Goal: Task Accomplishment & Management: Manage account settings

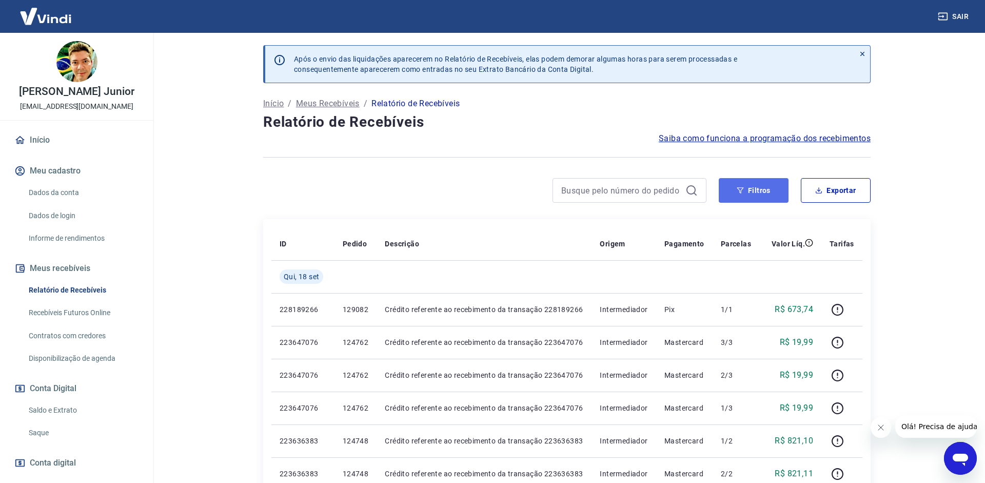
click at [750, 186] on button "Filtros" at bounding box center [754, 190] width 70 height 25
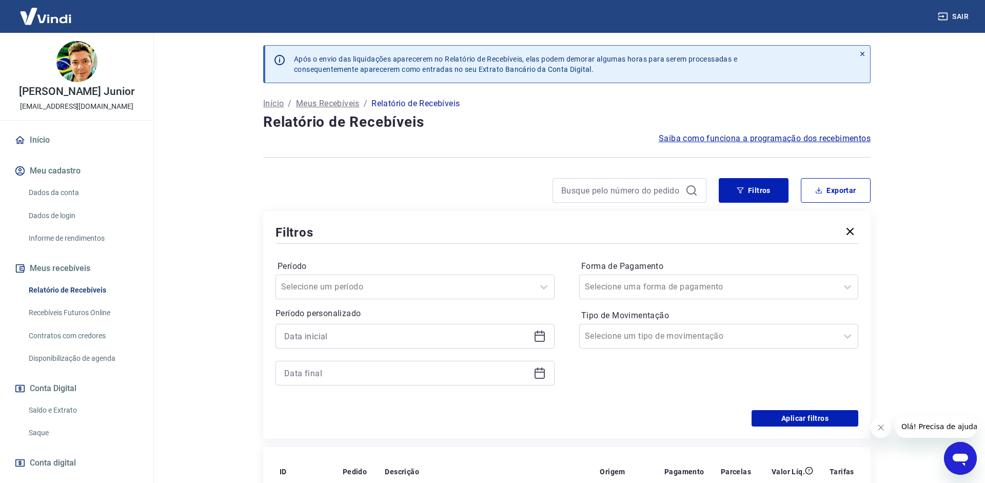
click at [535, 335] on icon at bounding box center [540, 335] width 10 height 1
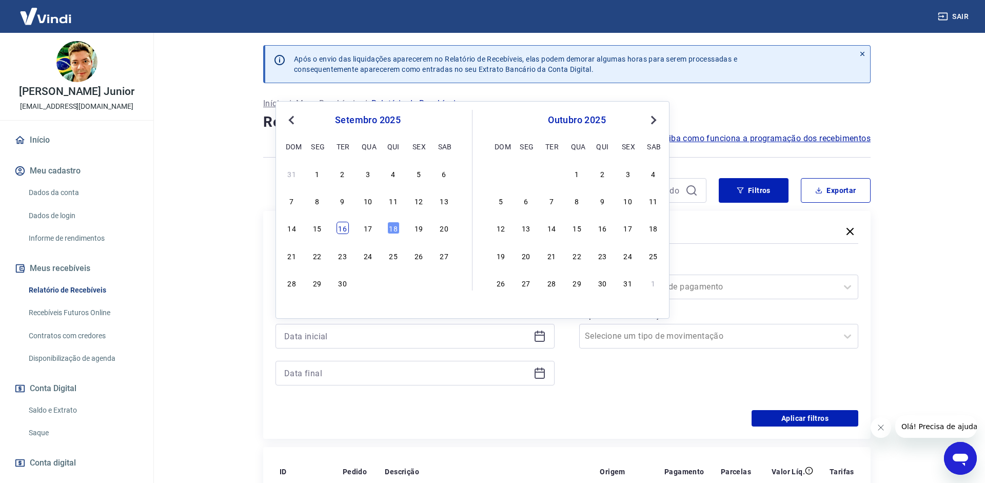
click at [344, 232] on div "16" at bounding box center [343, 228] width 12 height 12
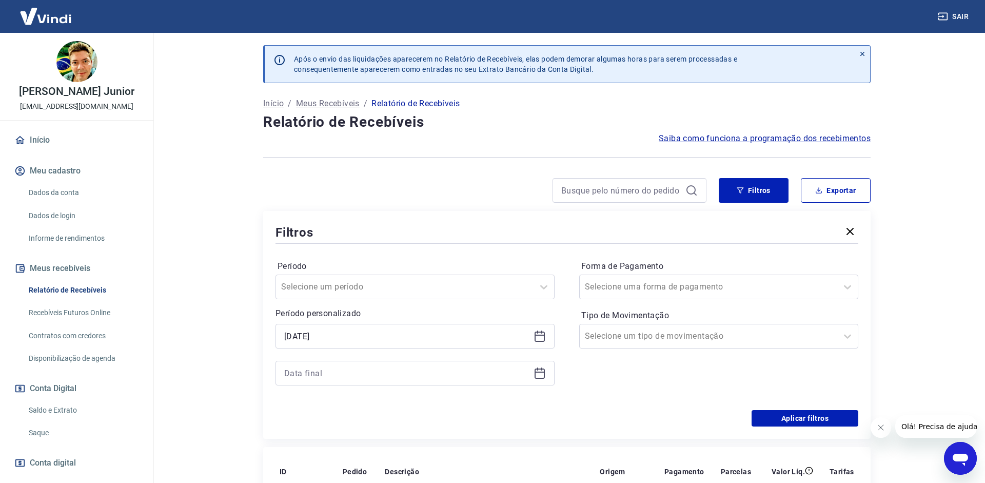
type input "[DATE]"
click at [552, 367] on div at bounding box center [415, 373] width 279 height 25
click at [543, 373] on icon at bounding box center [540, 373] width 12 height 12
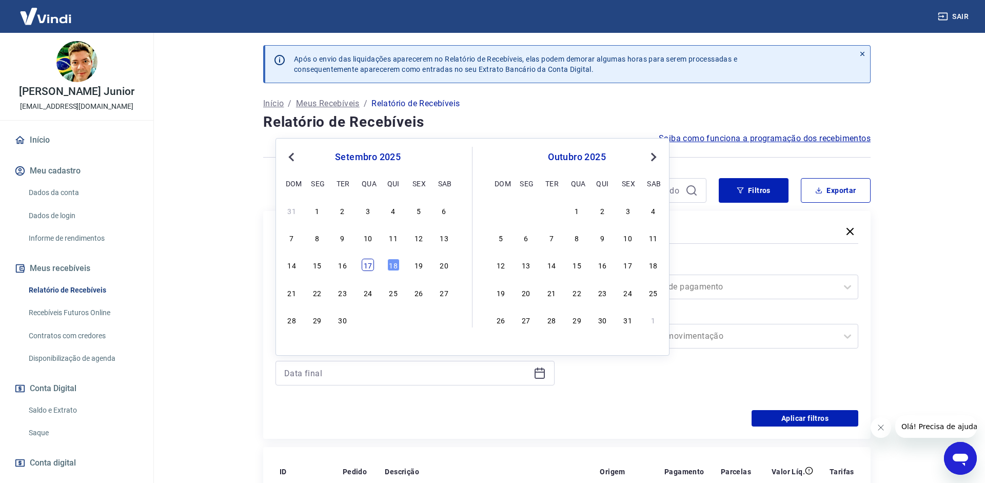
click at [370, 264] on div "17" at bounding box center [368, 265] width 12 height 12
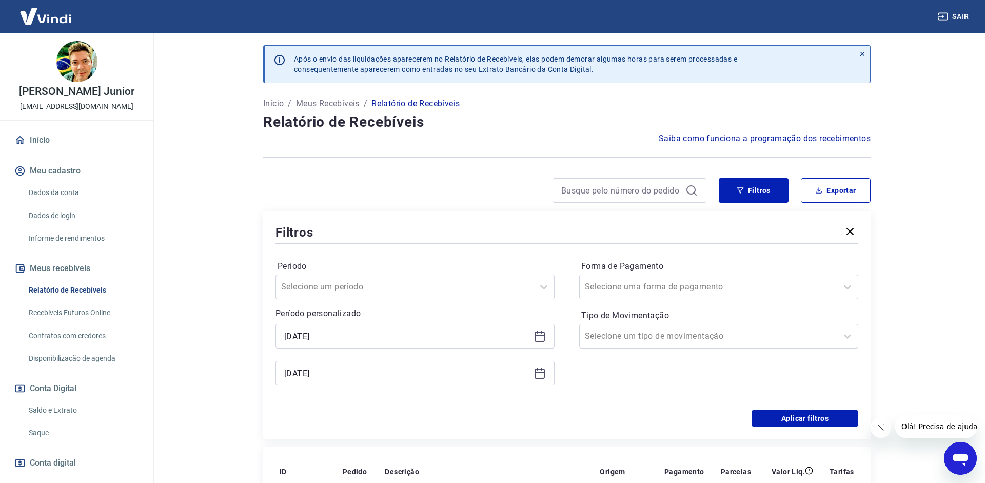
type input "[DATE]"
click at [765, 312] on label "Tipo de Movimentação" at bounding box center [718, 315] width 275 height 12
click at [759, 291] on div at bounding box center [708, 287] width 247 height 14
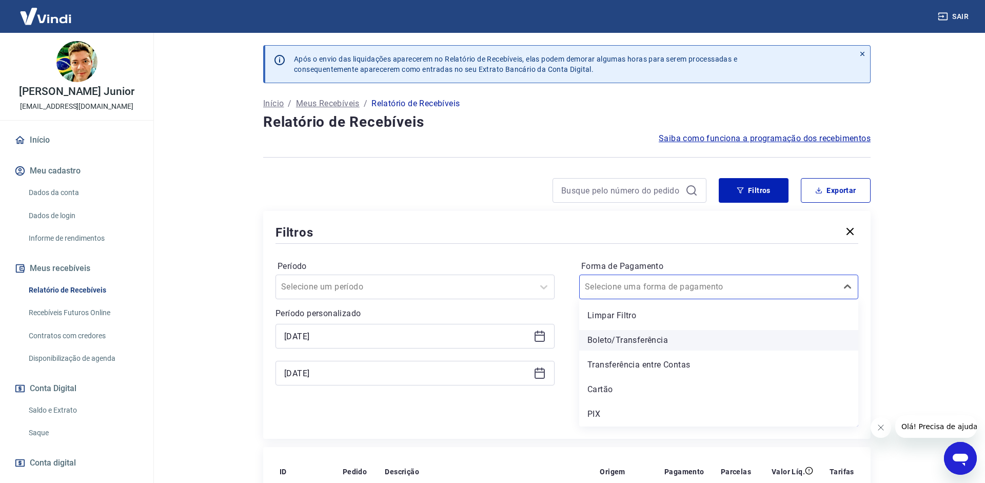
click at [682, 339] on div "Boleto/Transferência" at bounding box center [718, 340] width 279 height 21
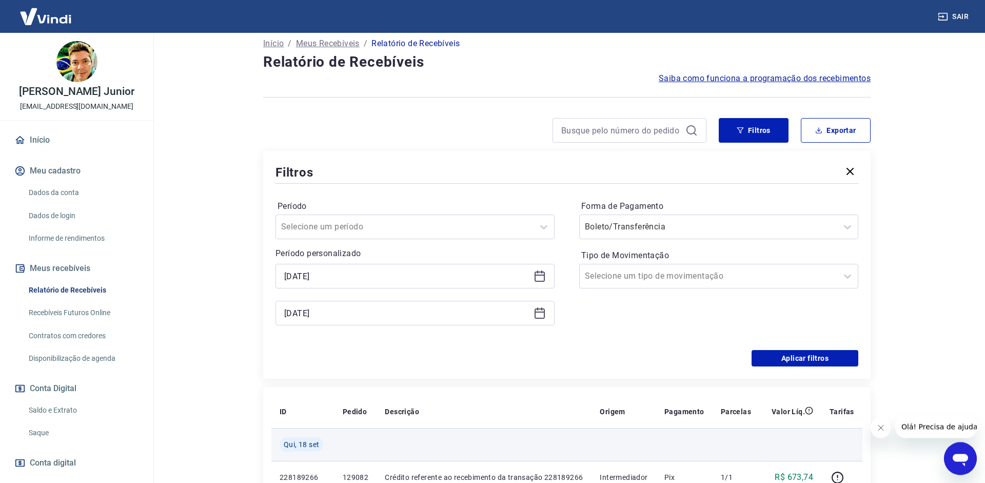
scroll to position [157, 0]
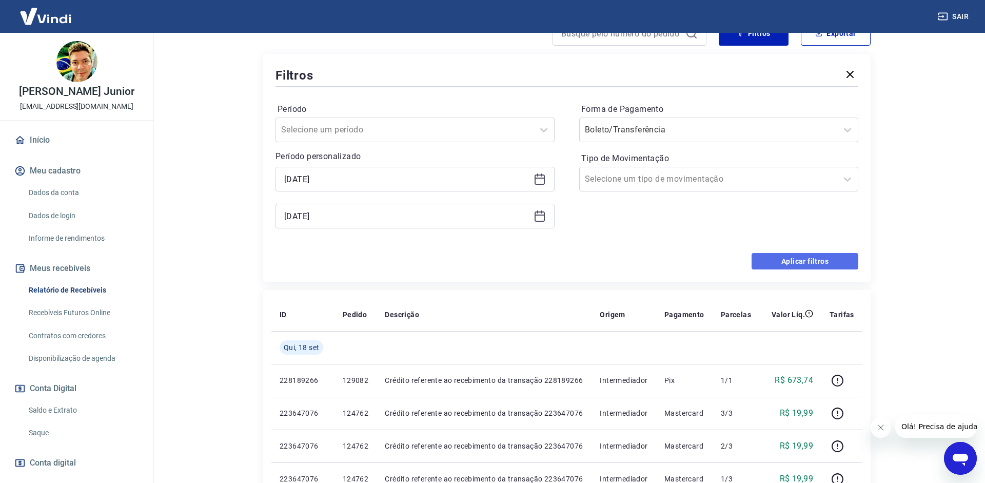
click at [793, 269] on button "Aplicar filtros" at bounding box center [805, 261] width 107 height 16
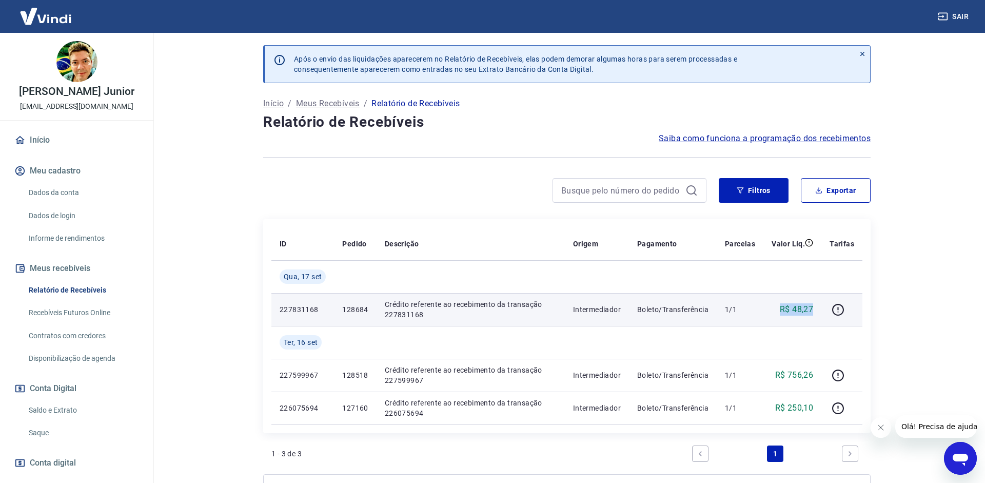
drag, startPoint x: 780, startPoint y: 311, endPoint x: 813, endPoint y: 310, distance: 33.4
click at [813, 310] on div "R$ 48,27" at bounding box center [793, 309] width 42 height 12
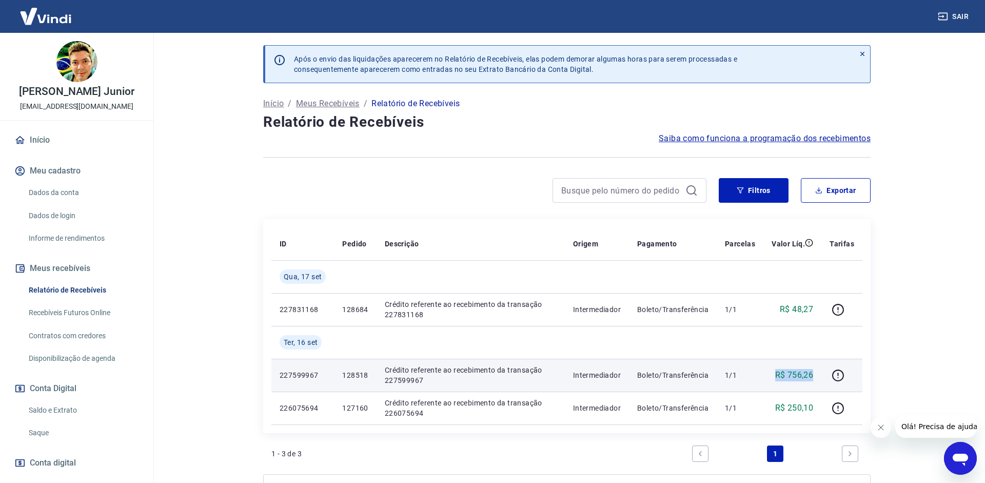
drag, startPoint x: 770, startPoint y: 381, endPoint x: 820, endPoint y: 378, distance: 49.4
click at [820, 377] on td "R$ 756,26" at bounding box center [793, 375] width 58 height 33
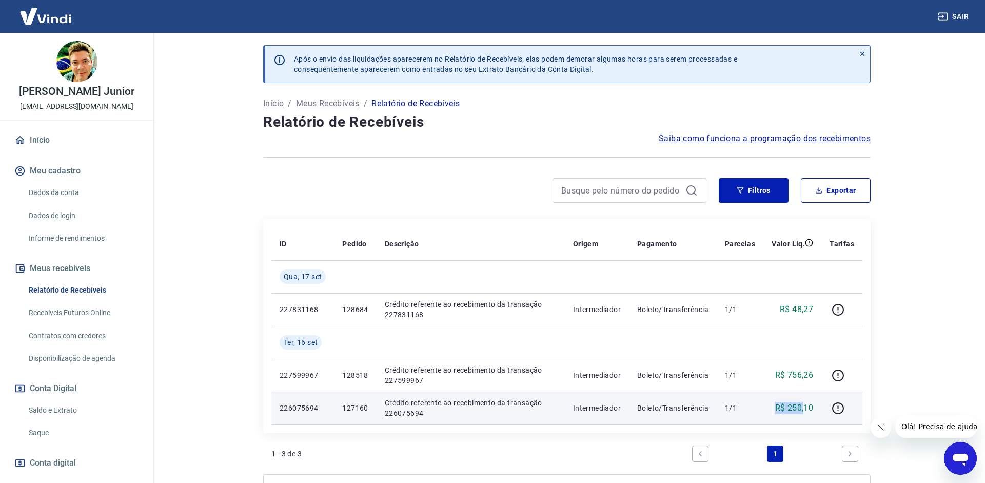
drag, startPoint x: 774, startPoint y: 410, endPoint x: 807, endPoint y: 407, distance: 32.9
click at [807, 409] on div "R$ 250,10" at bounding box center [793, 408] width 42 height 12
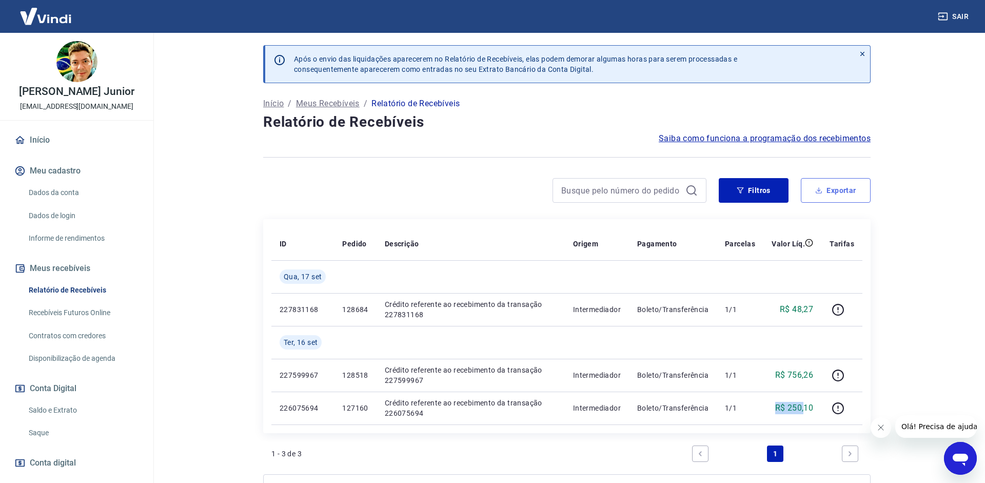
click at [840, 187] on button "Exportar" at bounding box center [836, 190] width 70 height 25
type input "[DATE]"
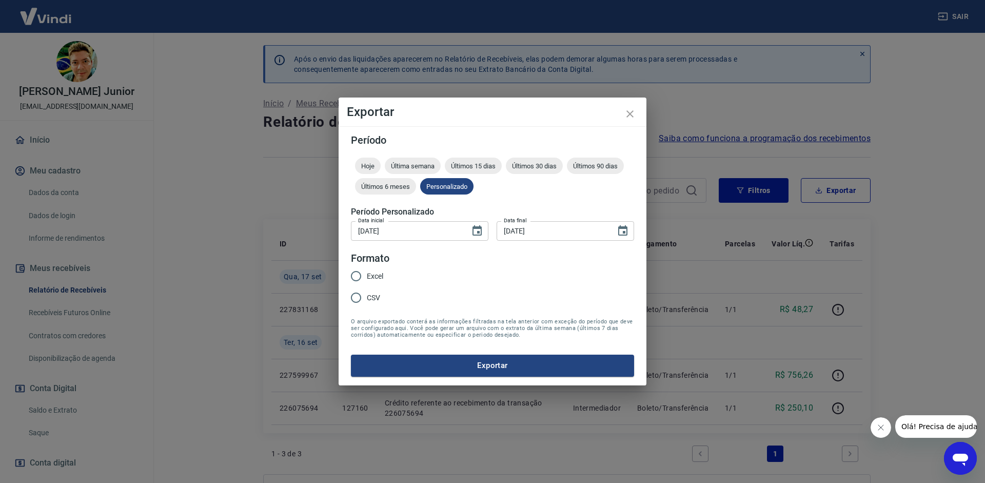
click at [377, 293] on span "CSV" at bounding box center [373, 298] width 13 height 11
click at [367, 293] on input "CSV" at bounding box center [356, 298] width 22 height 22
radio input "true"
click at [422, 357] on button "Exportar" at bounding box center [492, 366] width 283 height 22
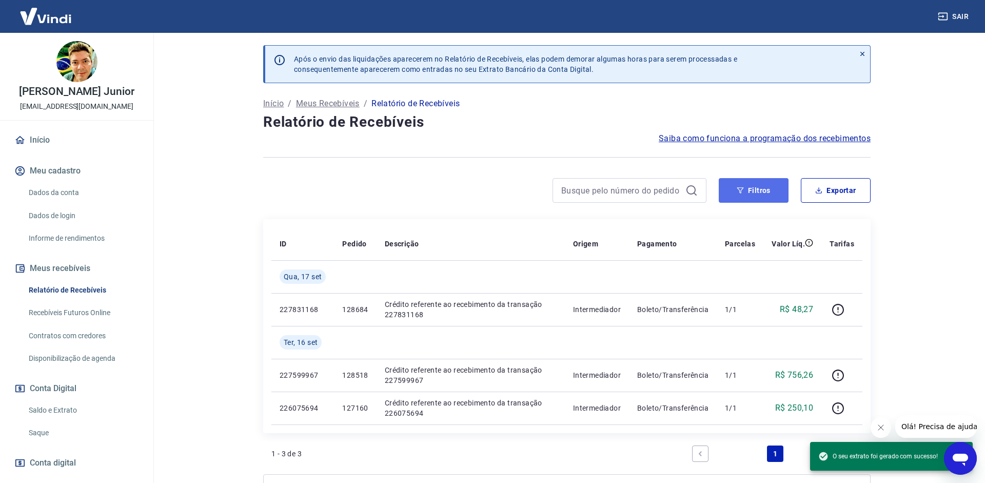
click at [730, 188] on button "Filtros" at bounding box center [754, 190] width 70 height 25
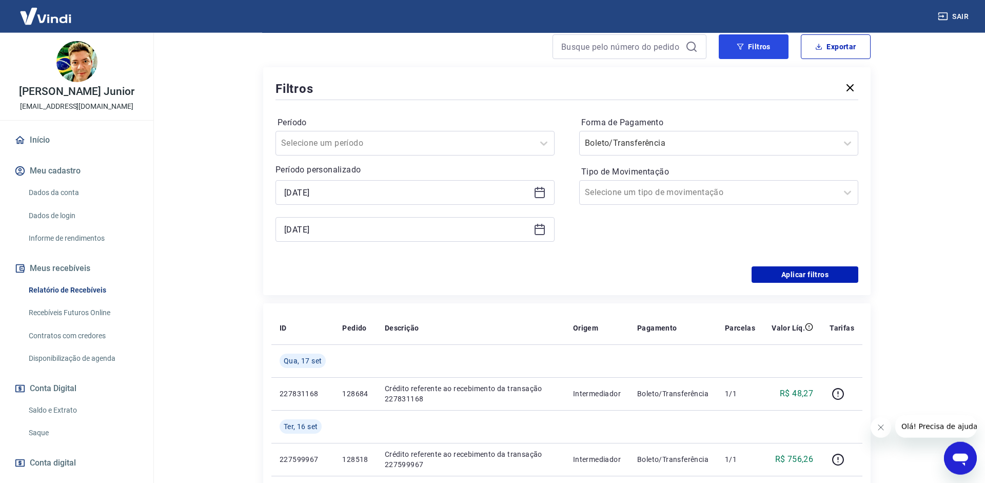
scroll to position [105, 0]
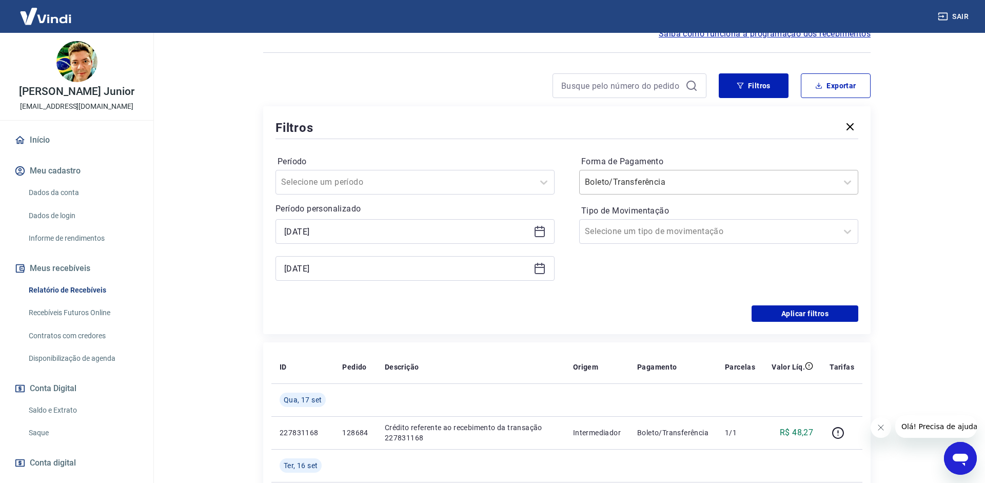
click at [730, 173] on div "Boleto/Transferência" at bounding box center [709, 182] width 258 height 18
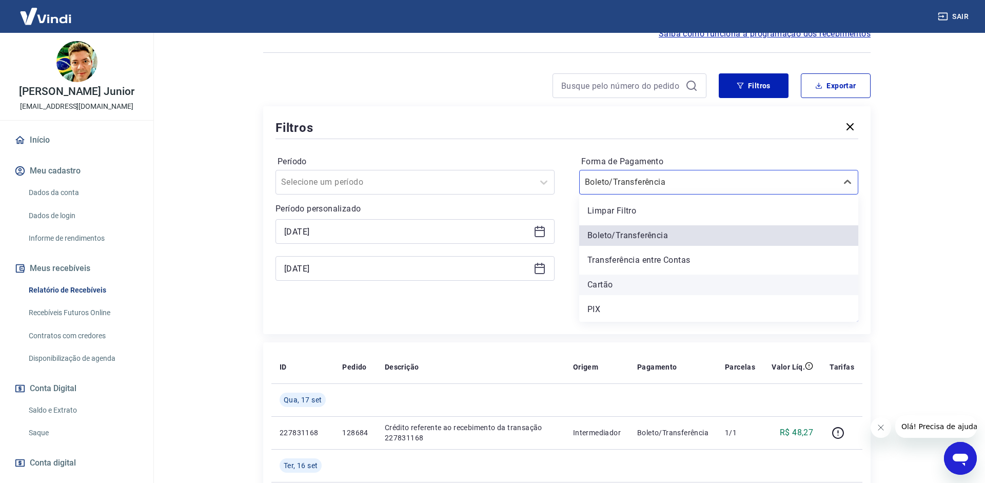
click at [668, 285] on div "Cartão" at bounding box center [718, 285] width 279 height 21
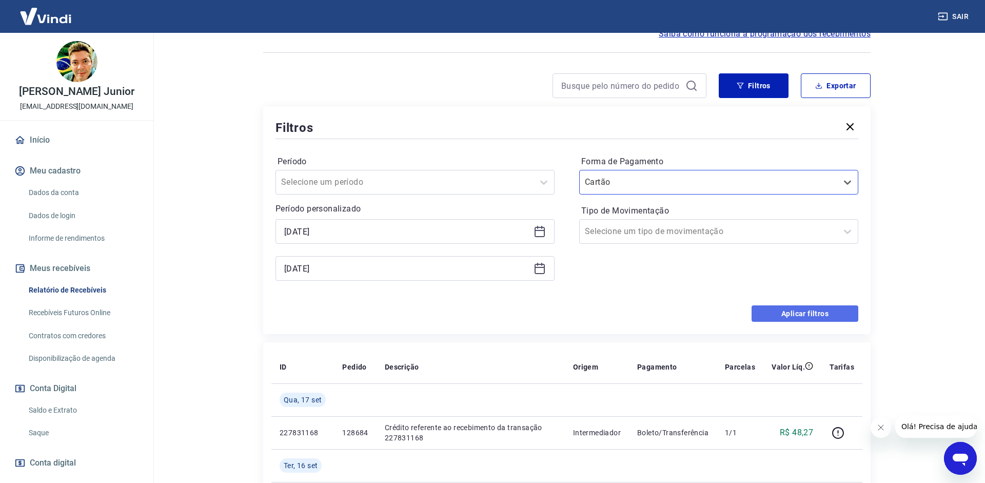
click at [800, 311] on button "Aplicar filtros" at bounding box center [805, 313] width 107 height 16
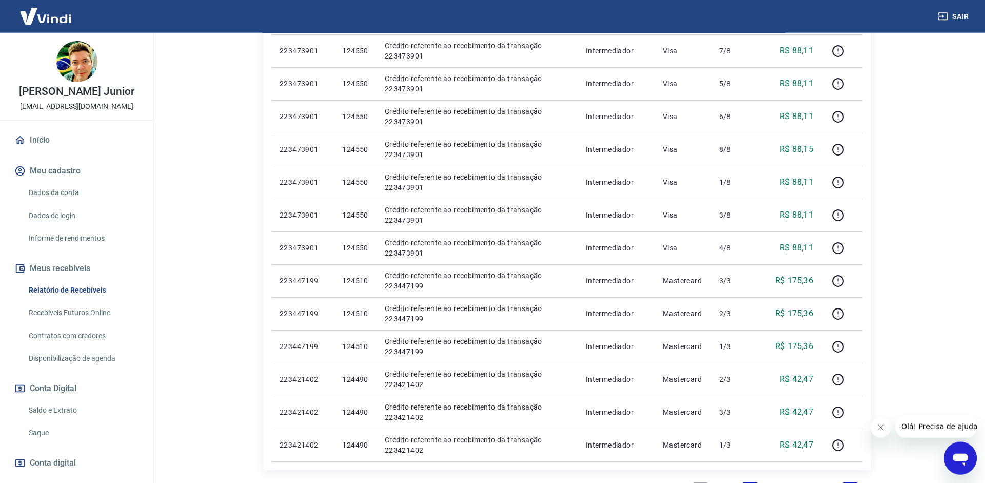
scroll to position [523, 0]
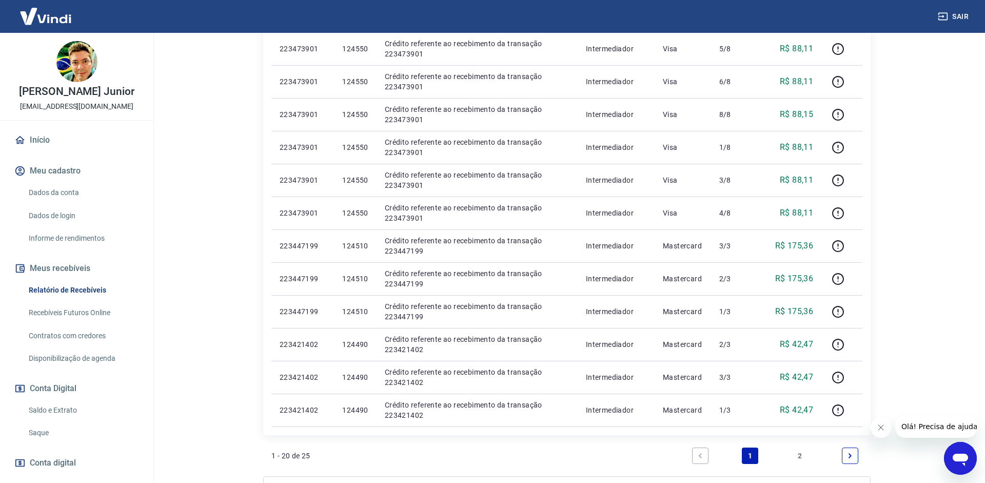
click at [801, 454] on link "2" at bounding box center [800, 456] width 16 height 16
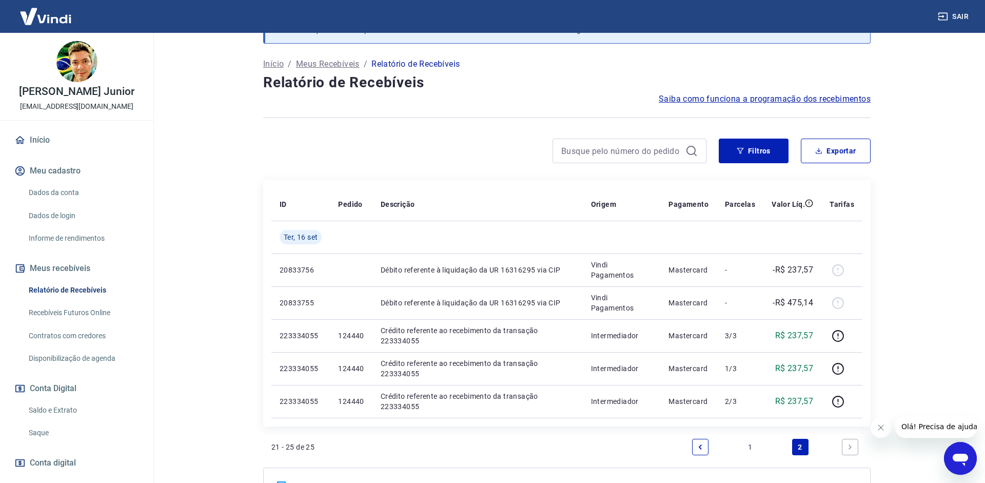
scroll to position [38, 0]
click at [821, 153] on icon "button" at bounding box center [818, 151] width 7 height 7
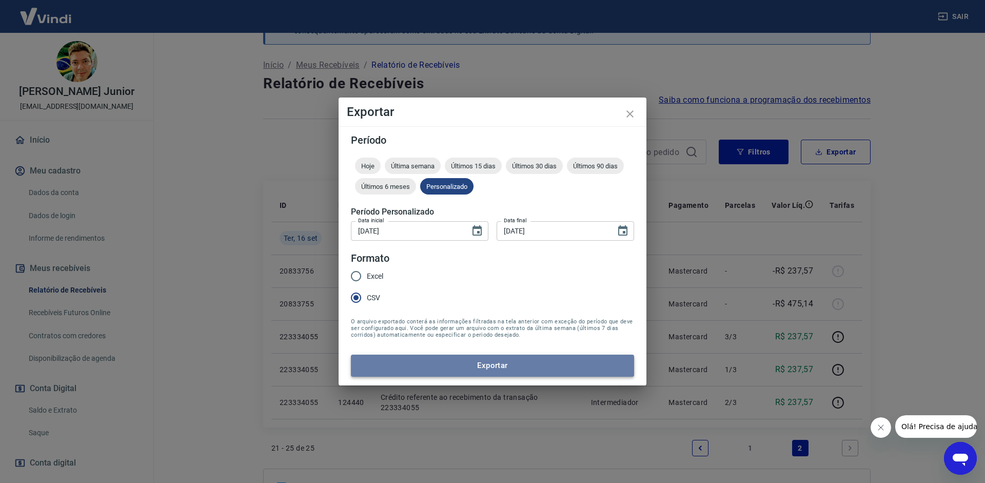
click at [521, 363] on button "Exportar" at bounding box center [492, 366] width 283 height 22
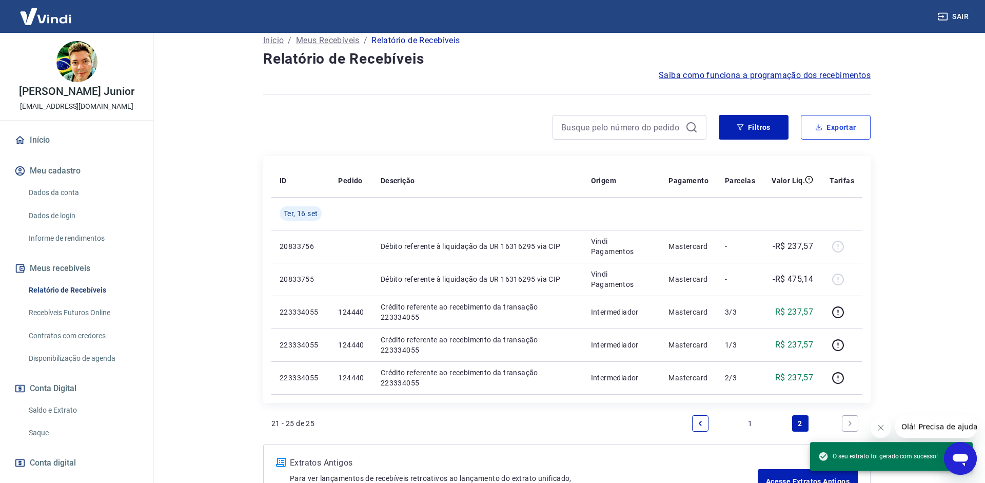
scroll to position [91, 0]
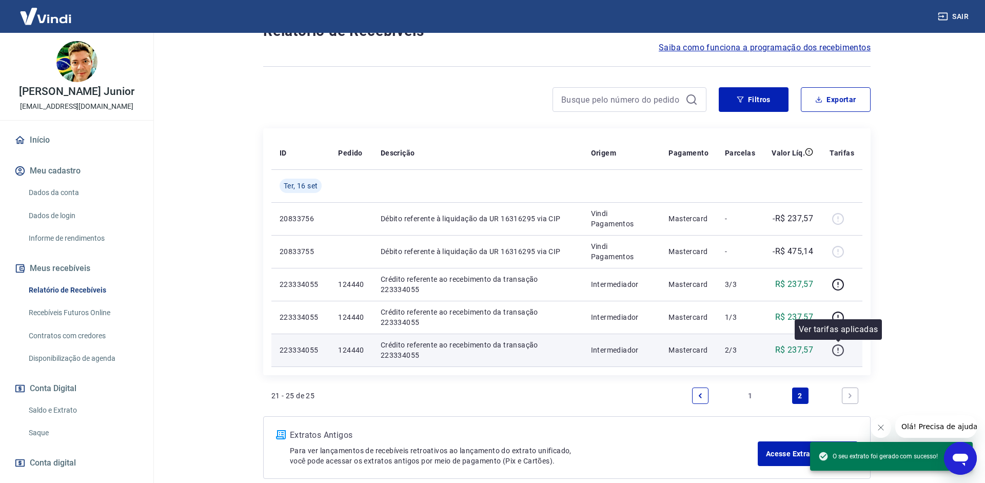
click at [836, 355] on icon "button" at bounding box center [838, 350] width 12 height 12
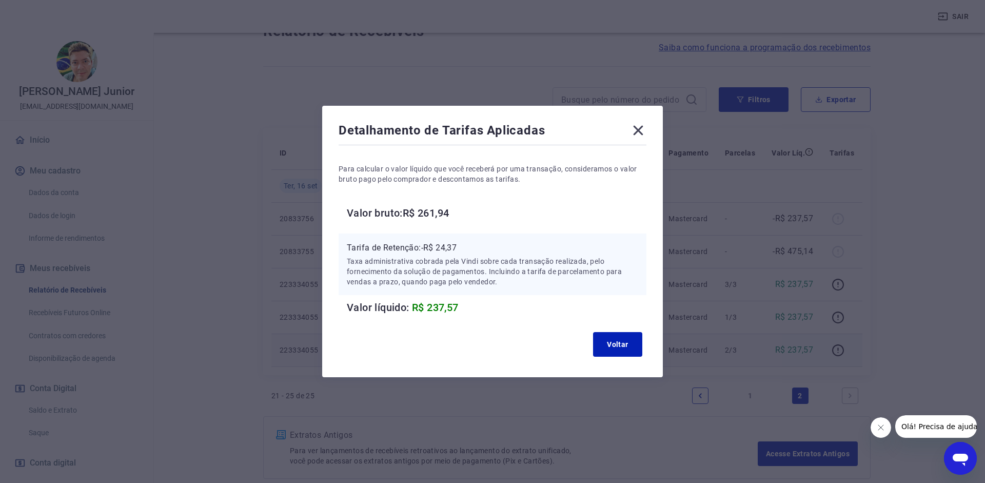
click at [638, 123] on icon at bounding box center [638, 130] width 16 height 16
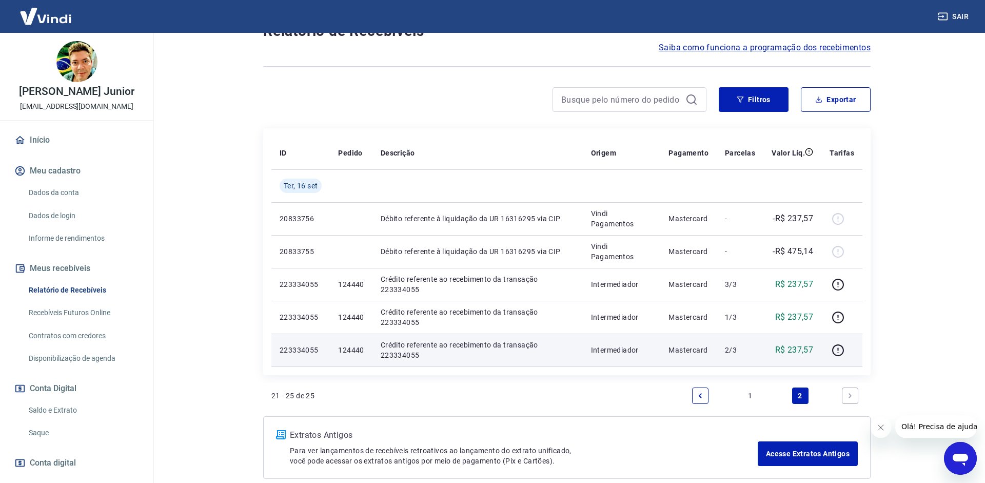
click at [752, 395] on link "1" at bounding box center [750, 395] width 16 height 16
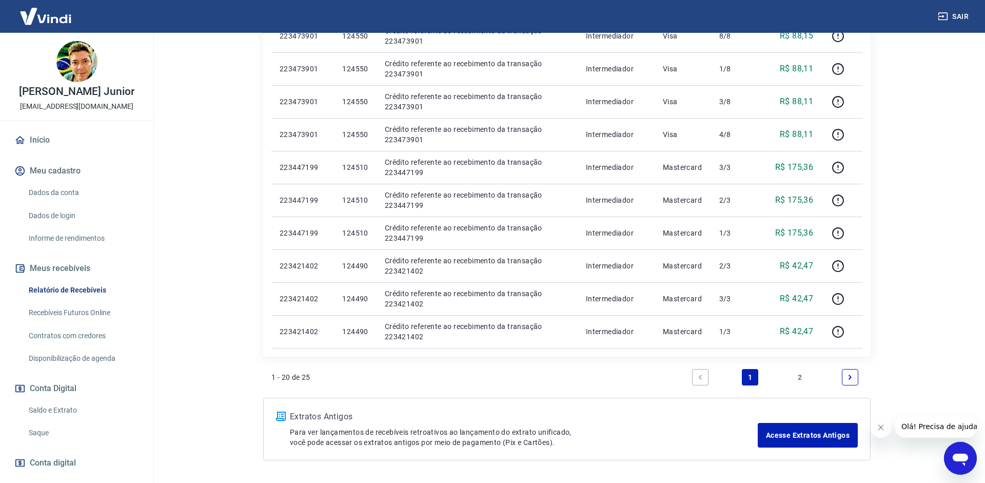
scroll to position [584, 0]
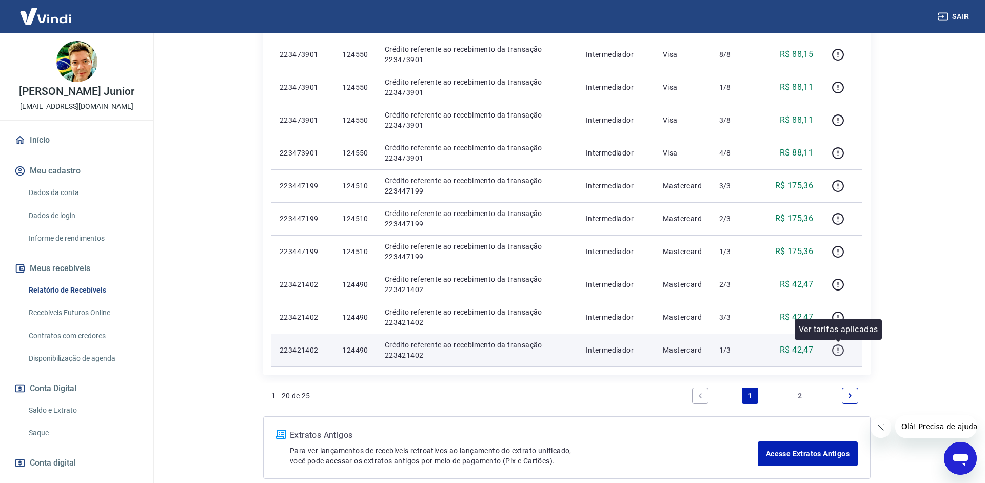
click at [839, 354] on icon "button" at bounding box center [838, 350] width 13 height 13
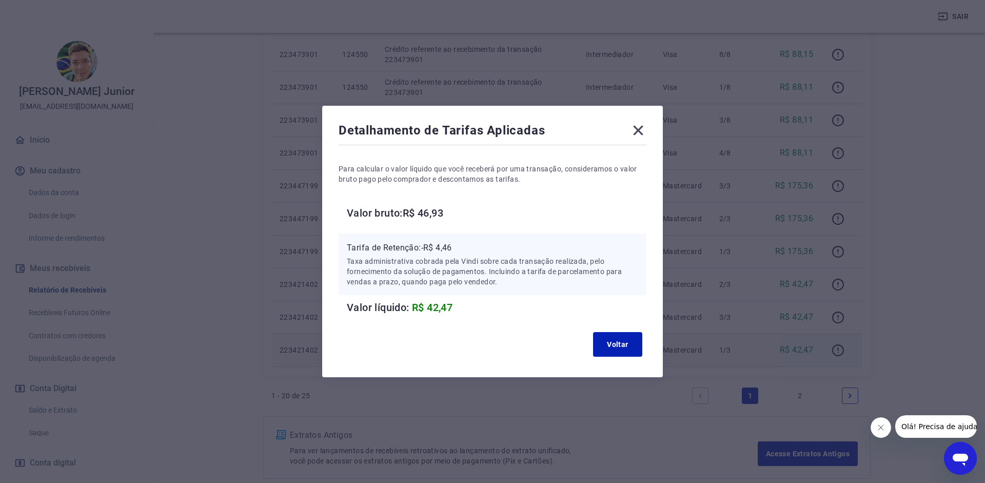
click at [640, 129] on icon at bounding box center [638, 130] width 16 height 16
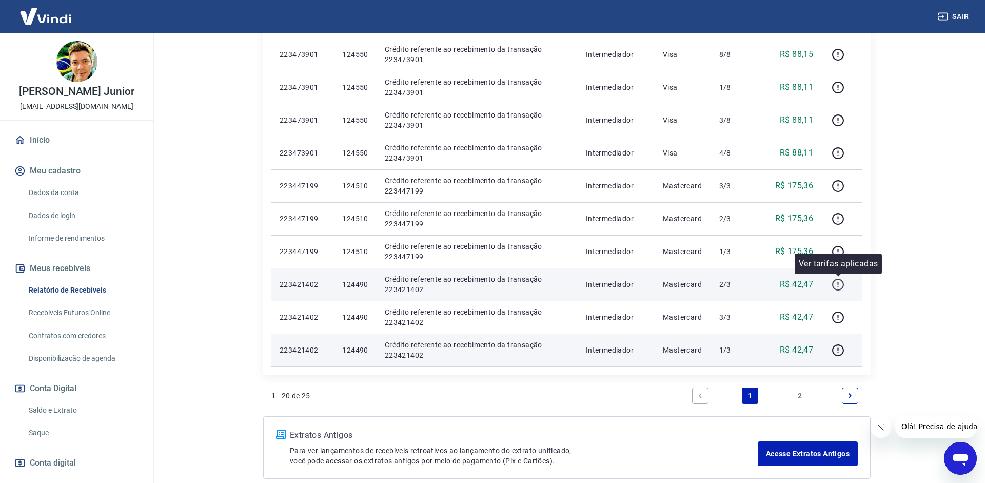
click at [843, 289] on icon "button" at bounding box center [838, 284] width 13 height 13
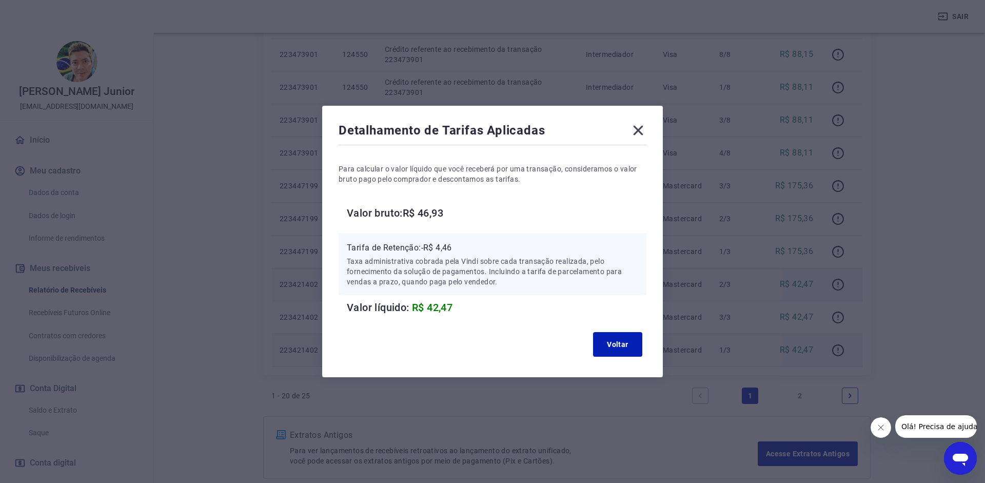
click at [638, 127] on icon at bounding box center [638, 130] width 16 height 16
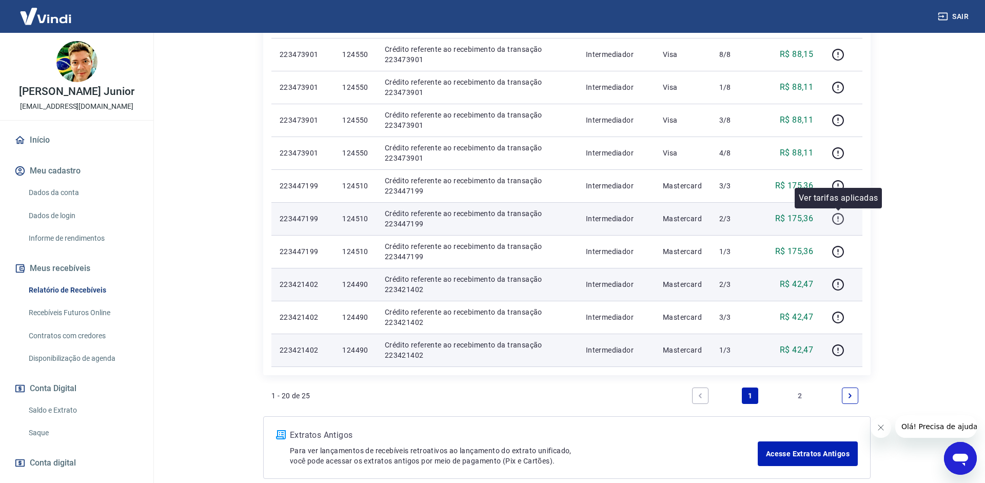
click at [839, 215] on icon "button" at bounding box center [838, 218] width 13 height 13
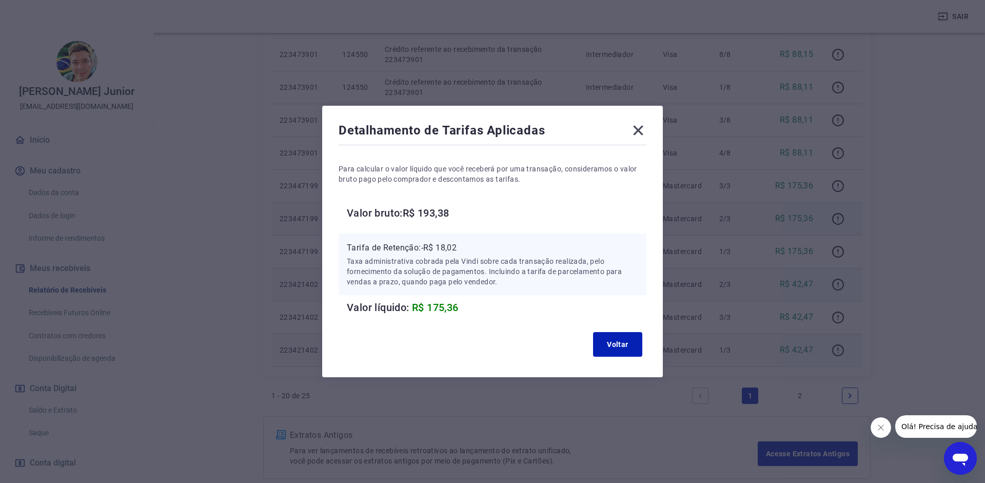
click at [636, 135] on icon at bounding box center [638, 130] width 16 height 16
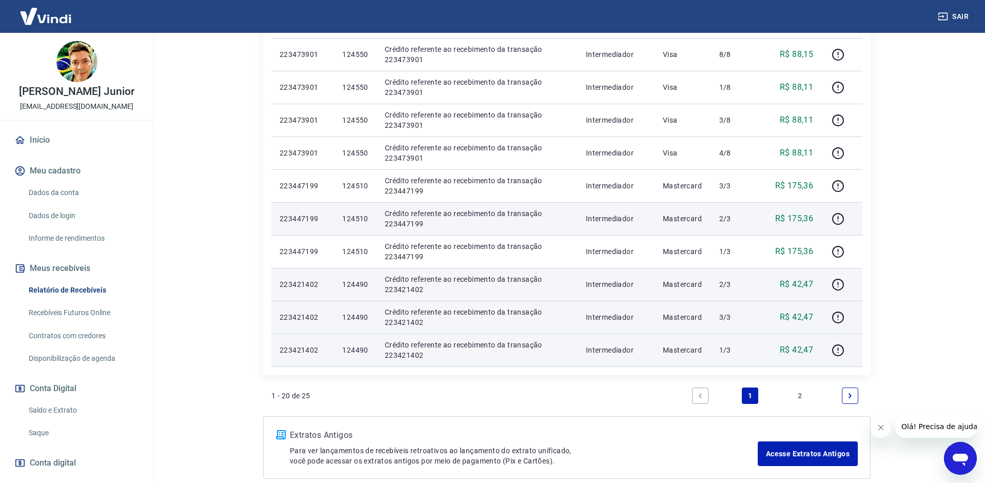
scroll to position [374, 0]
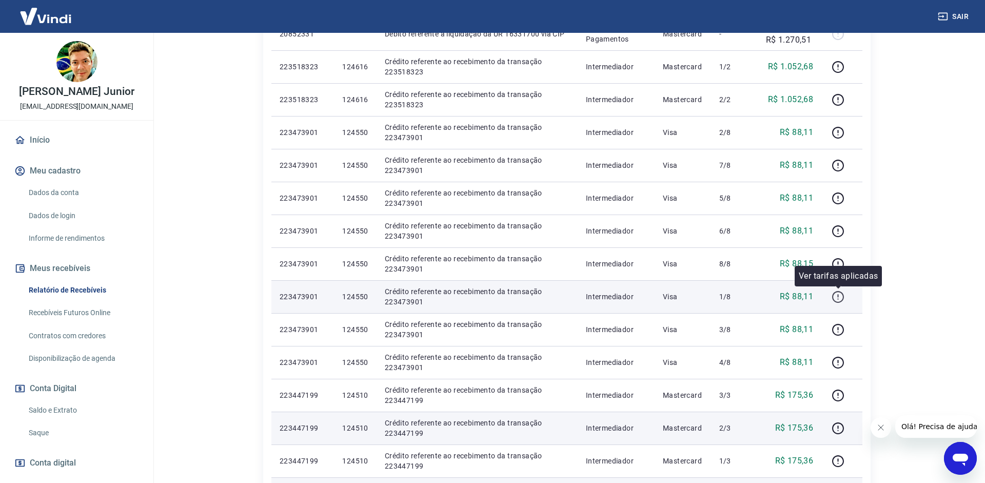
click at [843, 298] on icon "button" at bounding box center [838, 296] width 13 height 13
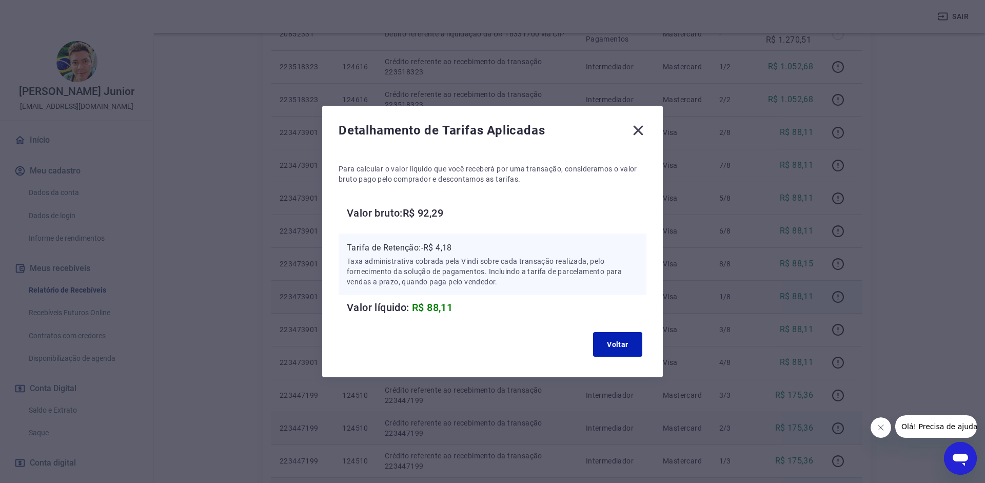
click at [639, 130] on icon at bounding box center [639, 131] width 10 height 10
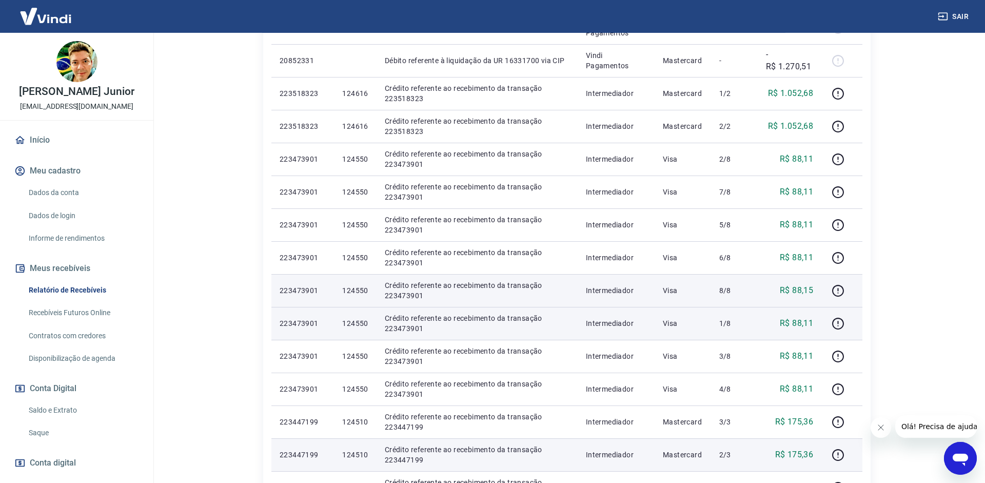
scroll to position [217, 0]
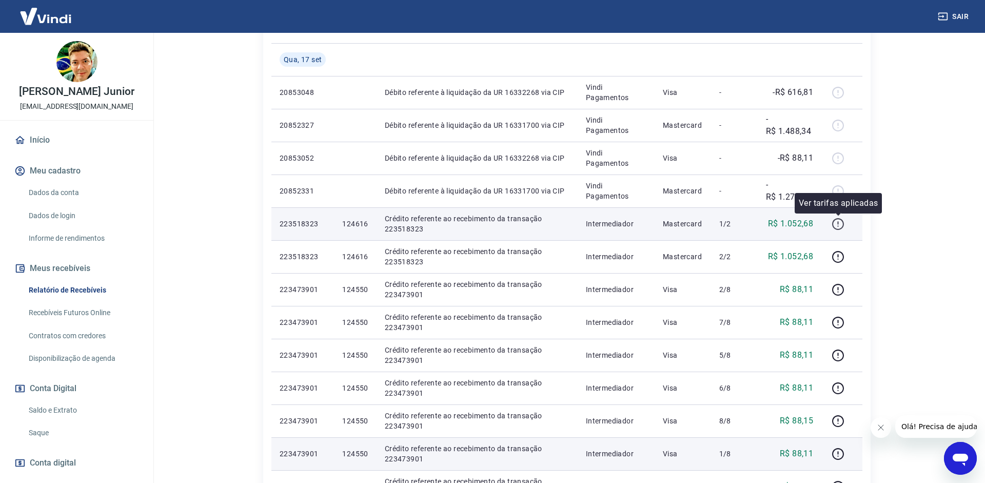
click at [838, 223] on icon "button" at bounding box center [838, 224] width 13 height 13
